Goal: Information Seeking & Learning: Check status

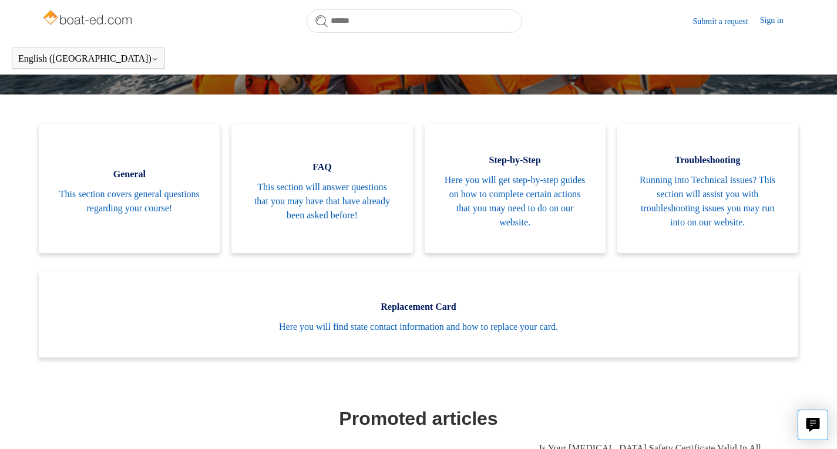
scroll to position [259, 0]
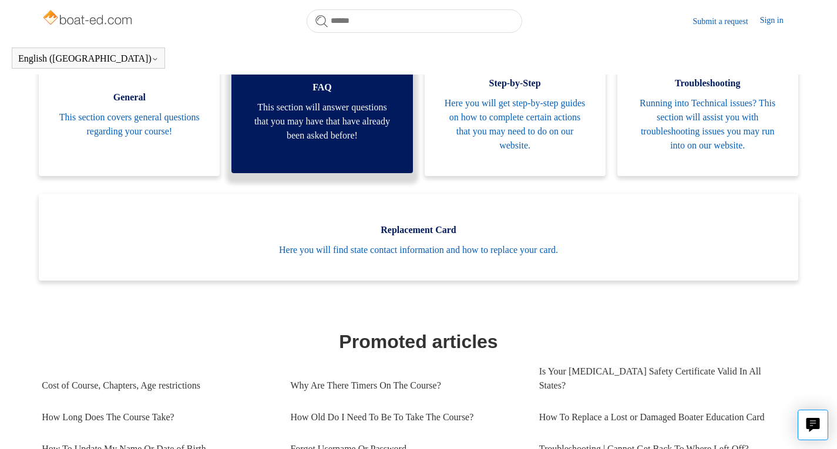
click at [345, 123] on span "This section will answer questions that you may have that have already been ask…" at bounding box center [322, 121] width 146 height 42
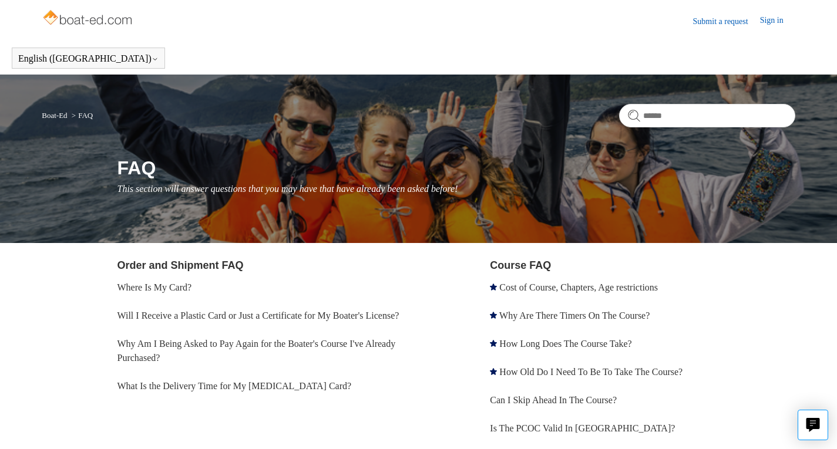
click at [173, 311] on link "Will I Receive a Plastic Card or Just a Certificate for My Boater's License?" at bounding box center [258, 316] width 282 height 10
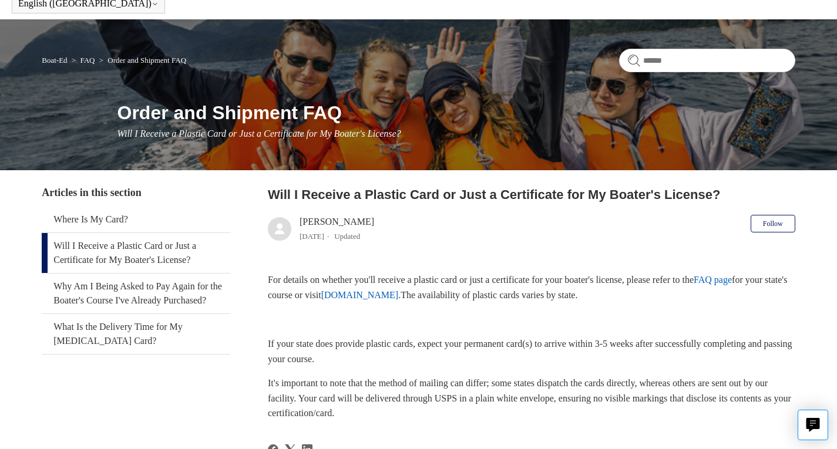
scroll to position [111, 0]
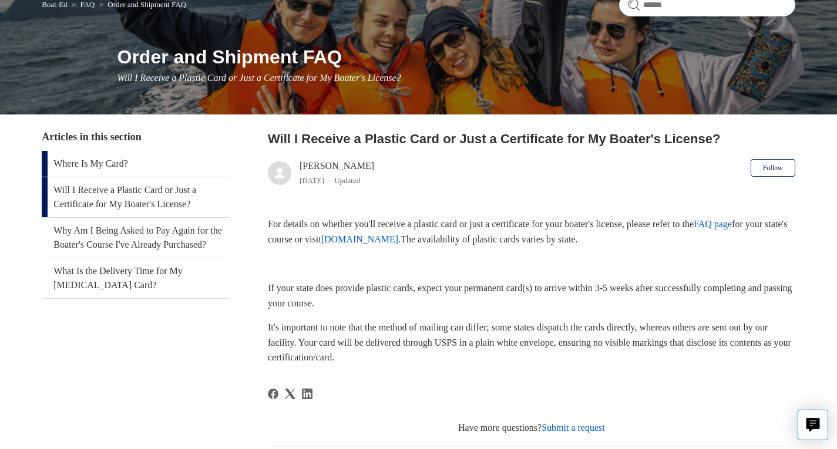
click at [77, 163] on link "Where Is My Card?" at bounding box center [136, 164] width 189 height 26
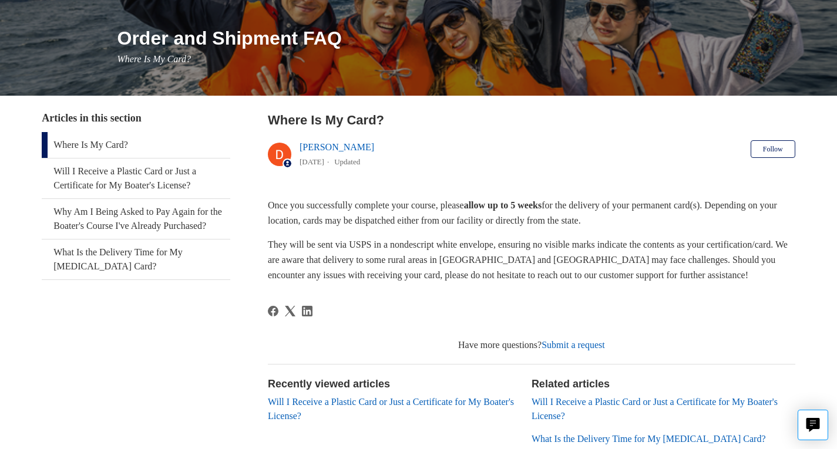
scroll to position [130, 0]
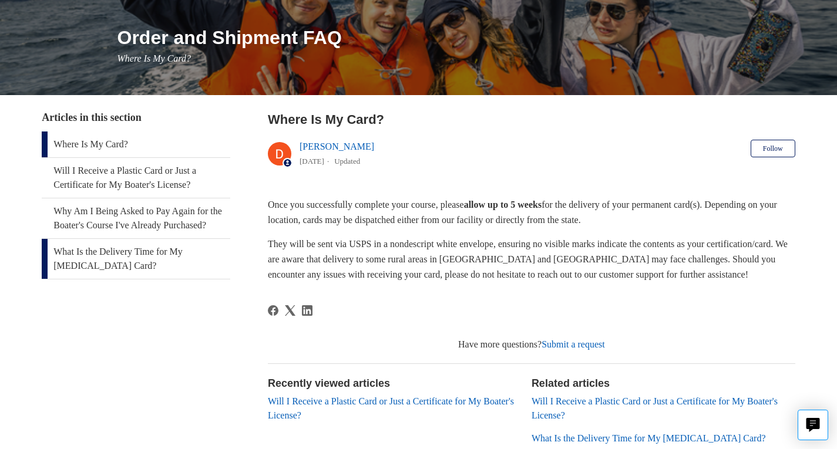
click at [87, 276] on link "What Is the Delivery Time for My [MEDICAL_DATA] Card?" at bounding box center [136, 259] width 189 height 40
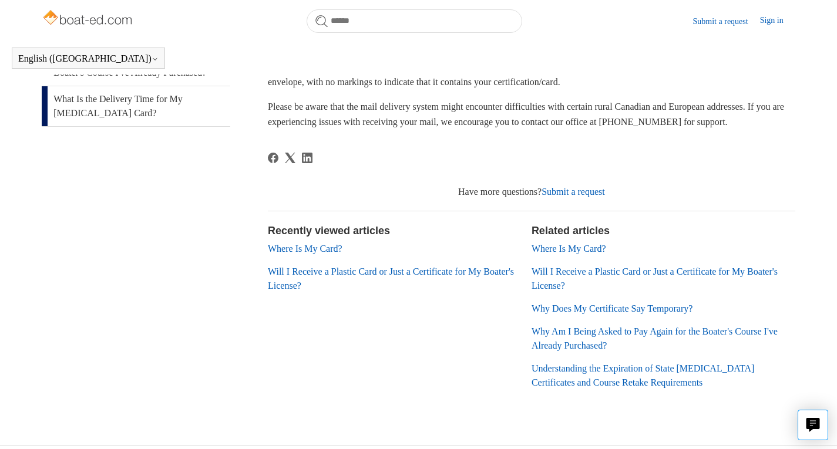
scroll to position [251, 0]
click at [634, 311] on link "Why Does My Certificate Say Temporary?" at bounding box center [613, 308] width 162 height 10
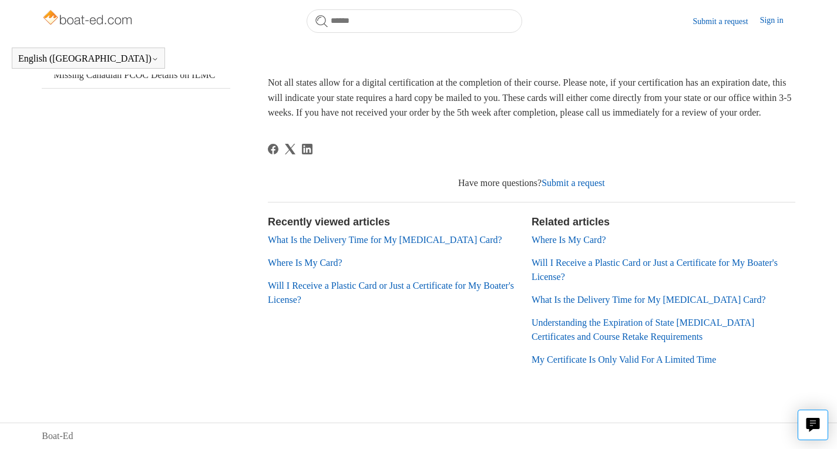
scroll to position [267, 0]
